Goal: Task Accomplishment & Management: Use online tool/utility

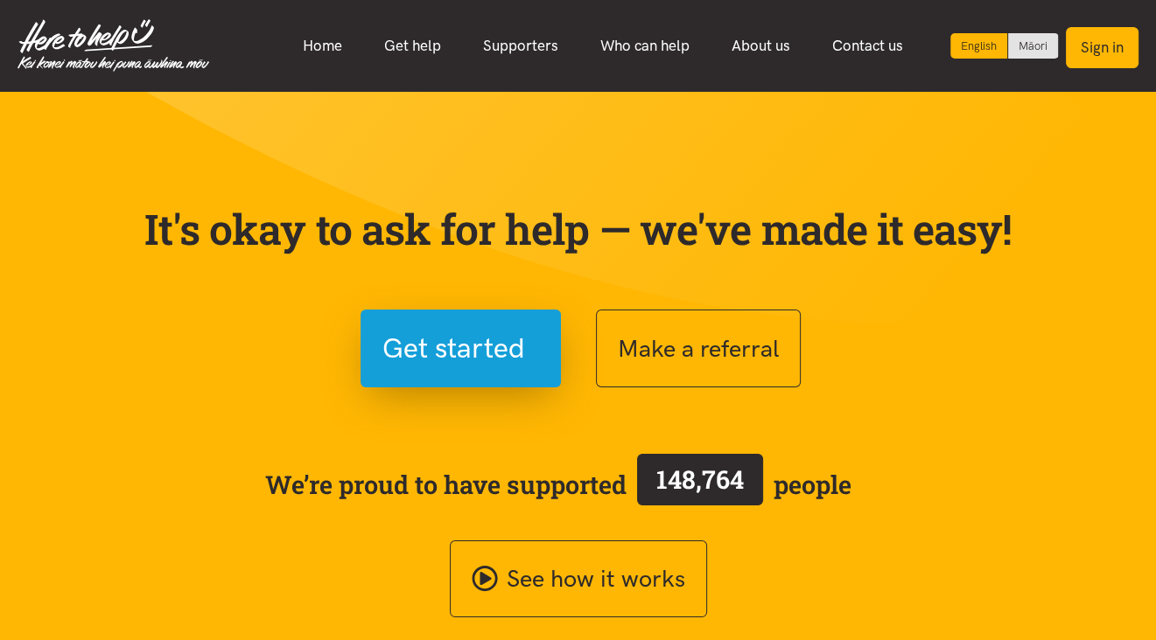
click at [1107, 45] on button "Sign in" at bounding box center [1102, 47] width 73 height 41
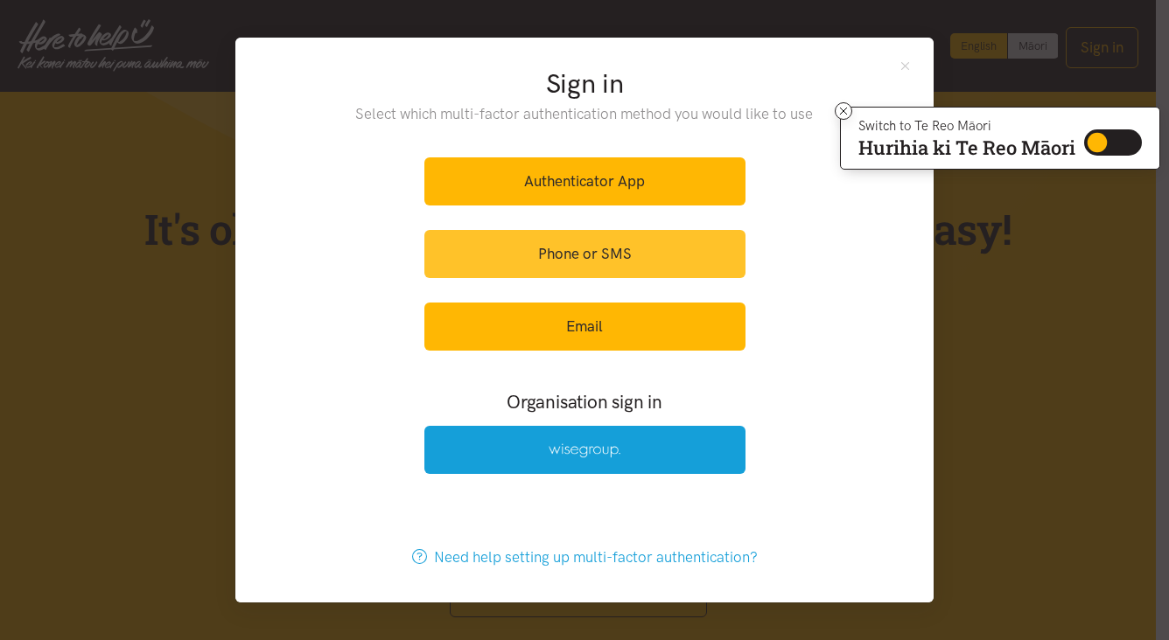
click at [612, 257] on link "Phone or SMS" at bounding box center [584, 254] width 321 height 48
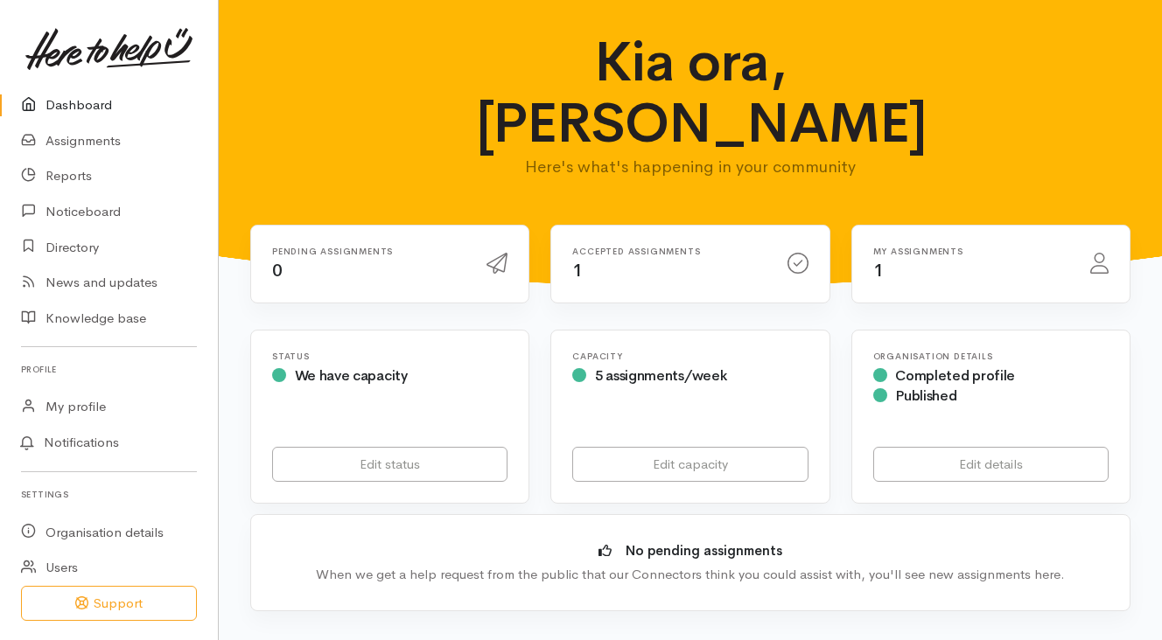
click at [801, 253] on icon at bounding box center [797, 263] width 21 height 21
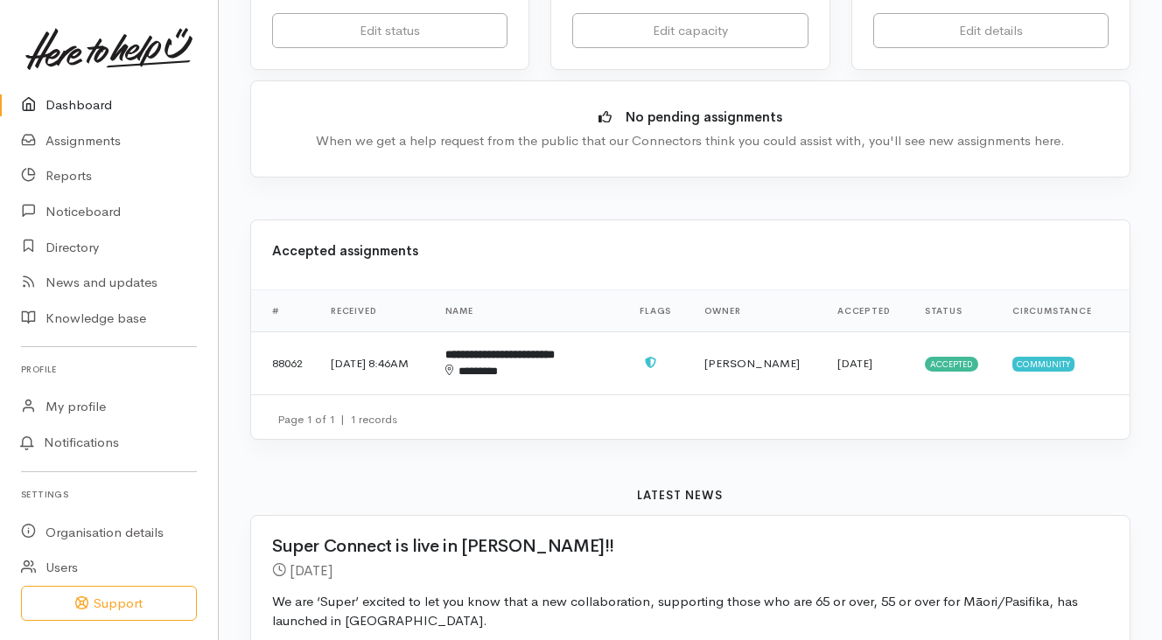
scroll to position [437, 0]
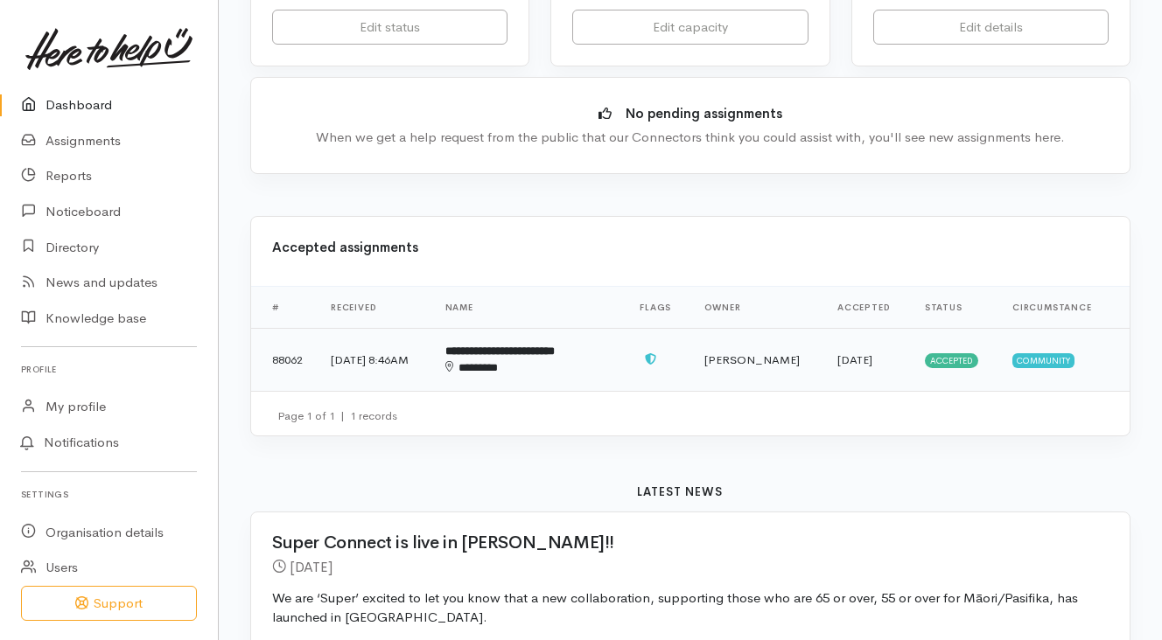
click at [1053, 353] on span "Community" at bounding box center [1043, 360] width 62 height 14
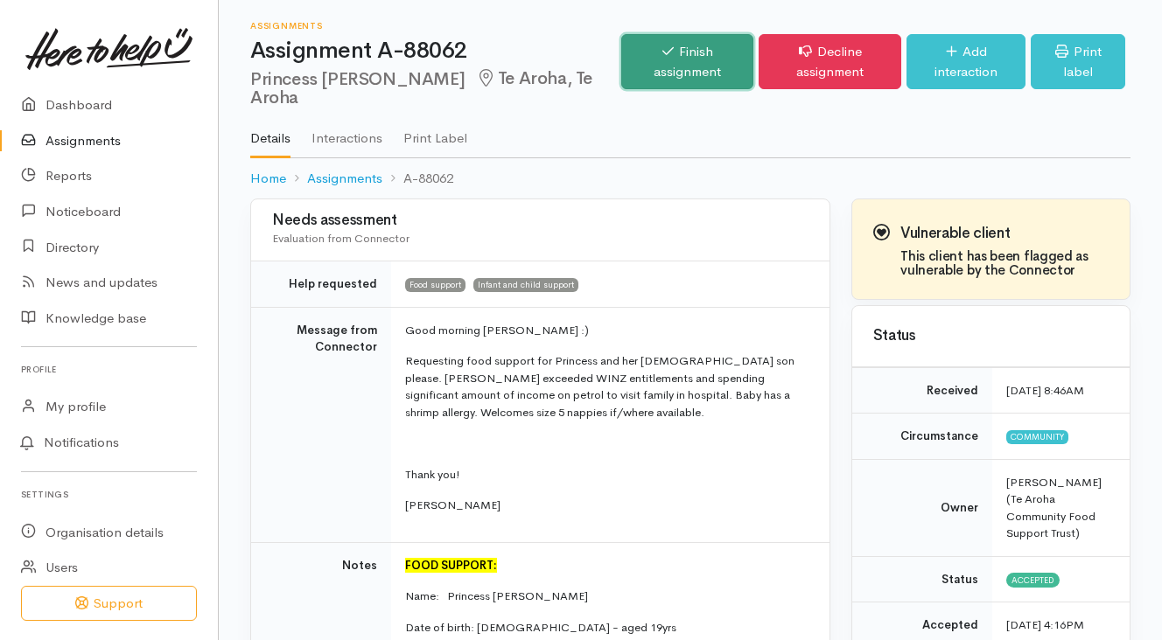
click at [677, 59] on link "Finish assignment" at bounding box center [687, 61] width 132 height 55
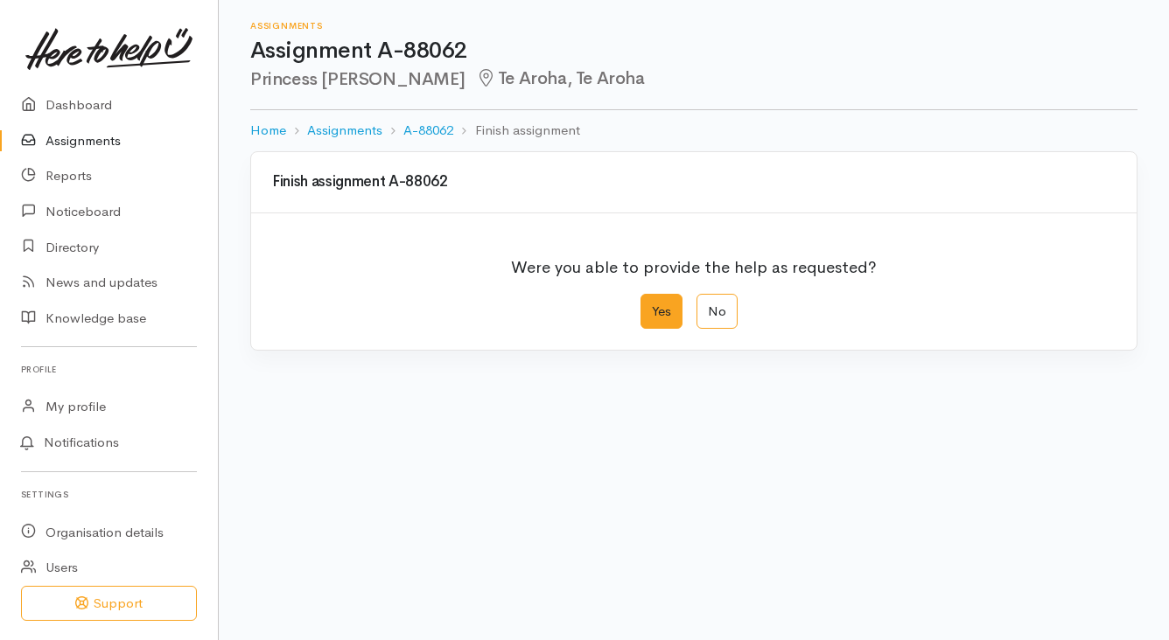
click at [661, 306] on label "Yes" at bounding box center [661, 312] width 42 height 36
click at [652, 305] on input "Yes" at bounding box center [645, 299] width 11 height 11
radio input "true"
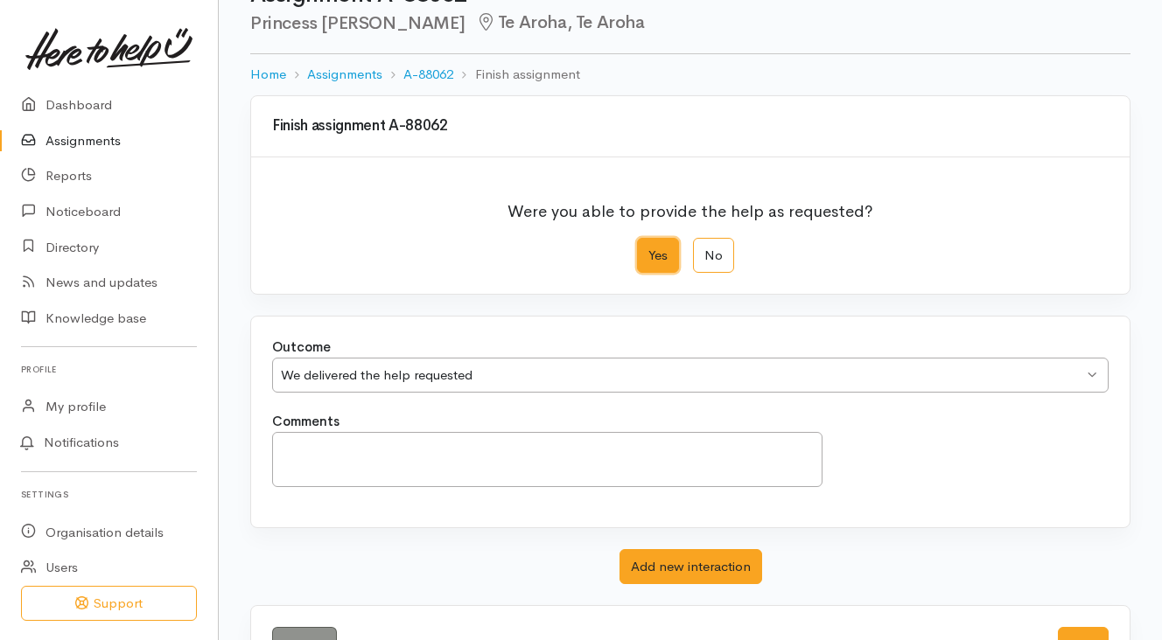
scroll to position [118, 0]
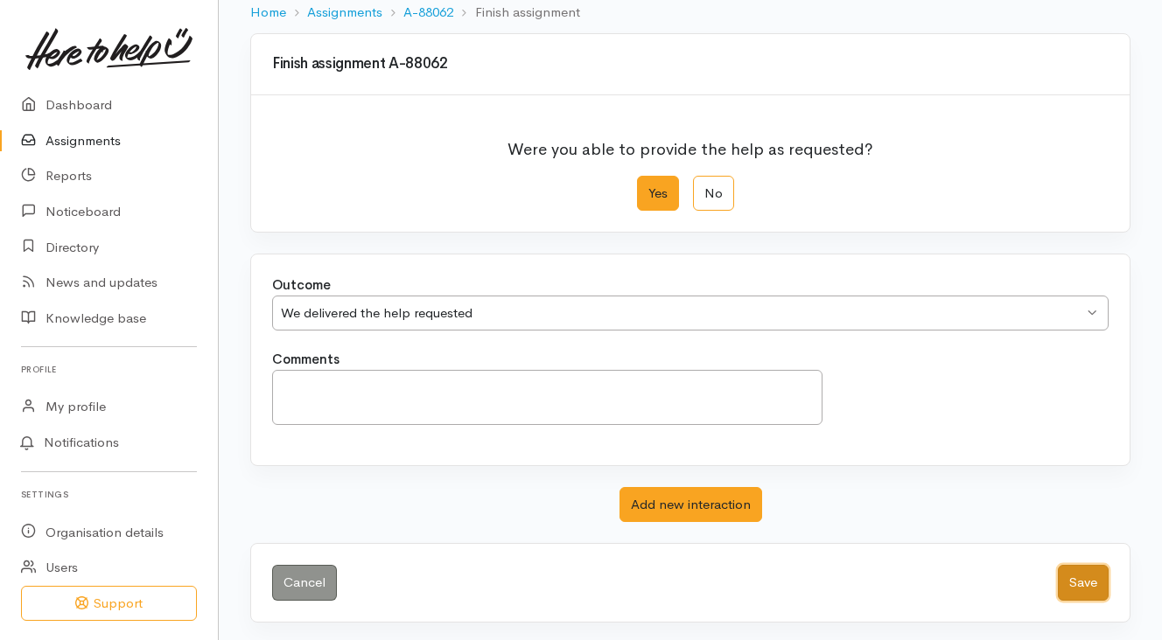
click at [1092, 577] on button "Save" at bounding box center [1083, 583] width 51 height 36
